Goal: Task Accomplishment & Management: Use online tool/utility

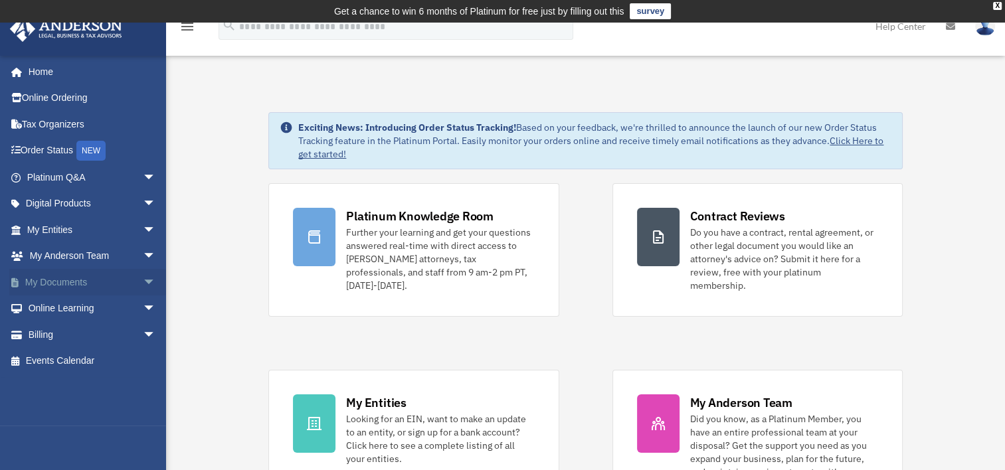
click at [143, 282] on span "arrow_drop_down" at bounding box center [156, 282] width 27 height 27
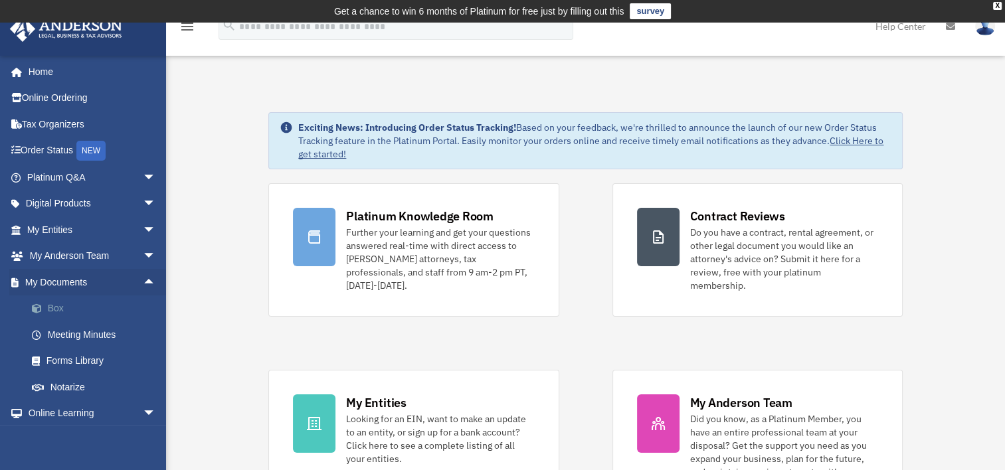
click at [53, 302] on link "Box" at bounding box center [97, 309] width 157 height 27
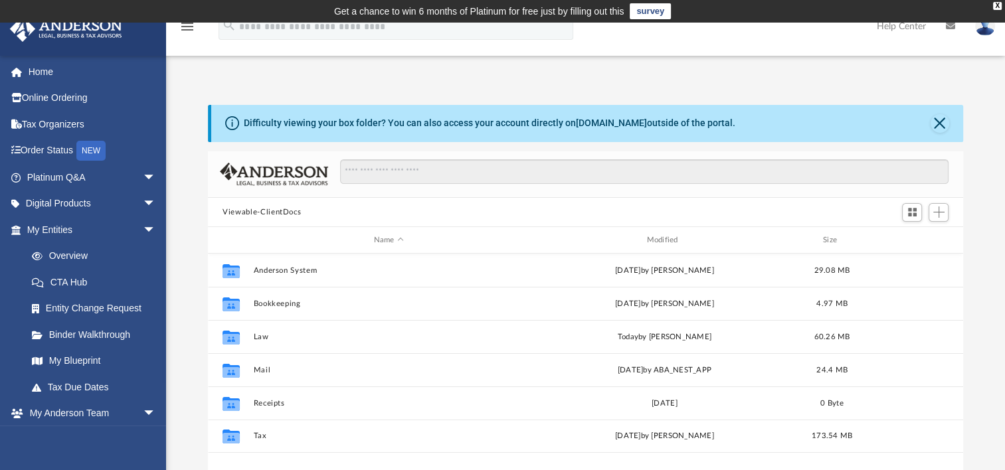
scroll to position [292, 744]
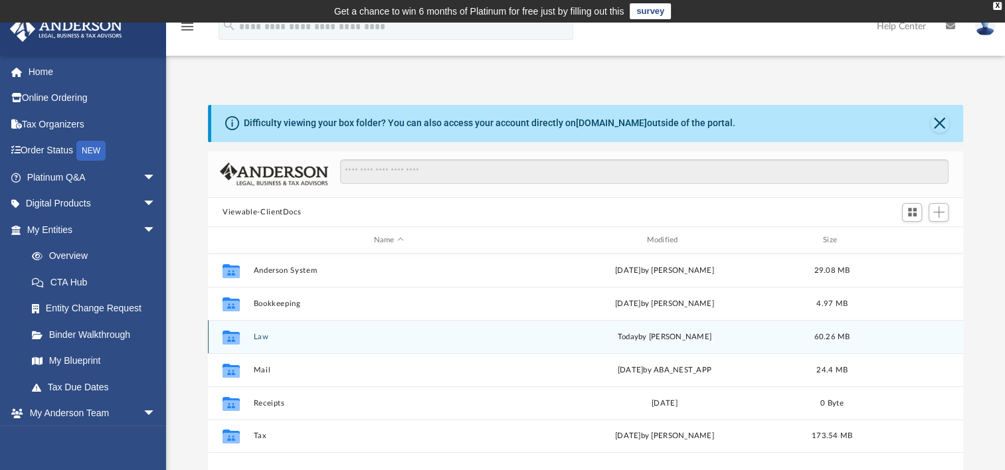
click at [260, 338] on button "Law" at bounding box center [389, 337] width 270 height 9
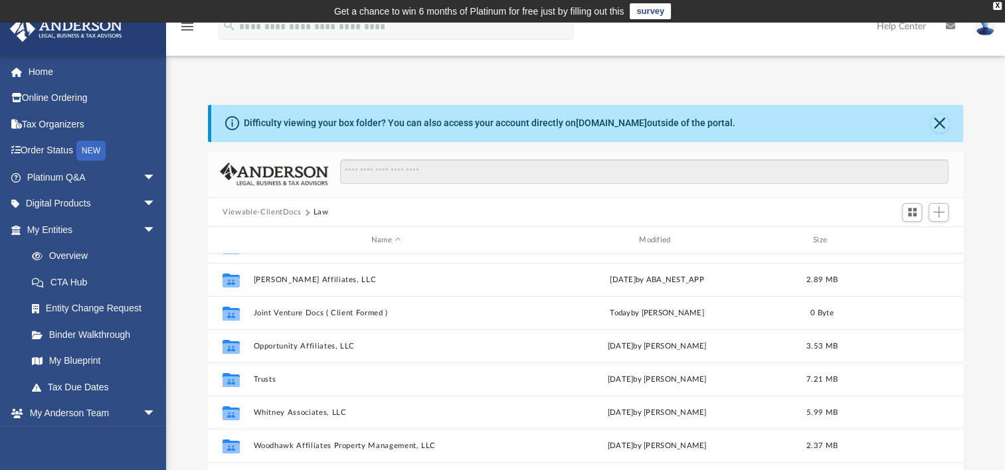
scroll to position [90, 0]
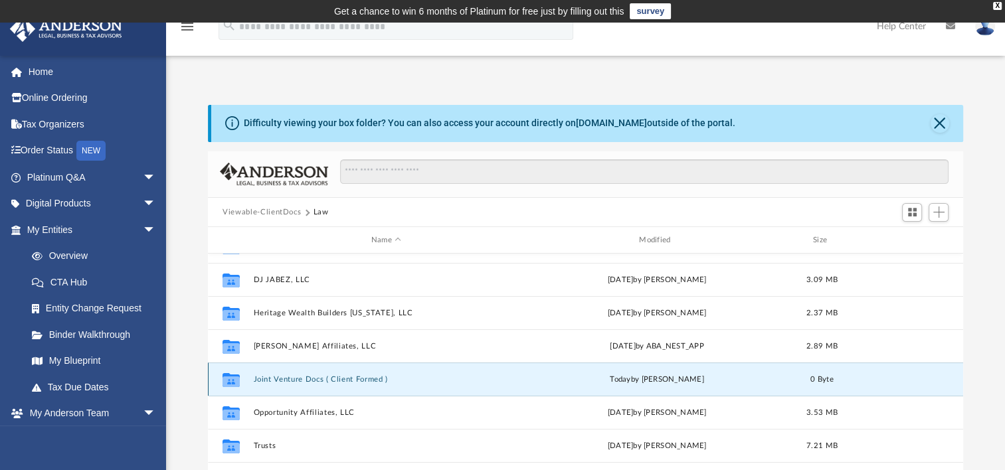
click at [345, 381] on button "Joint Venture Docs ( Client Formed )" at bounding box center [386, 379] width 265 height 9
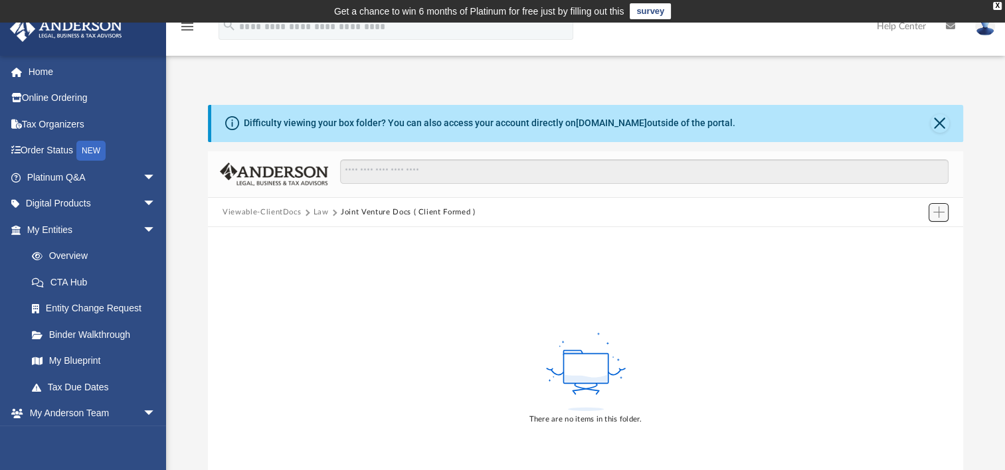
click at [939, 207] on span "Add" at bounding box center [938, 212] width 11 height 11
click at [922, 236] on li "Upload" at bounding box center [920, 239] width 43 height 14
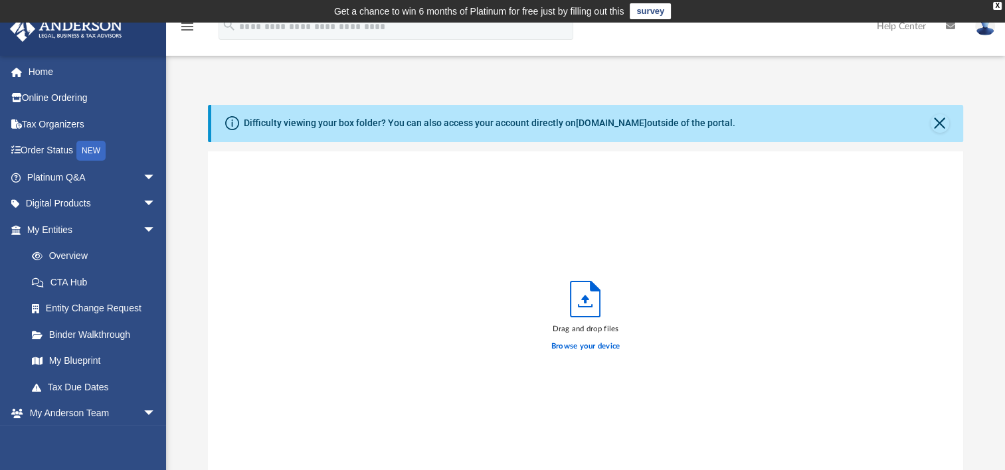
scroll to position [327, 744]
click at [601, 344] on label "Browse your device" at bounding box center [585, 347] width 69 height 12
click at [0, 0] on input "Browse your device" at bounding box center [0, 0] width 0 height 0
